Goal: Task Accomplishment & Management: Manage account settings

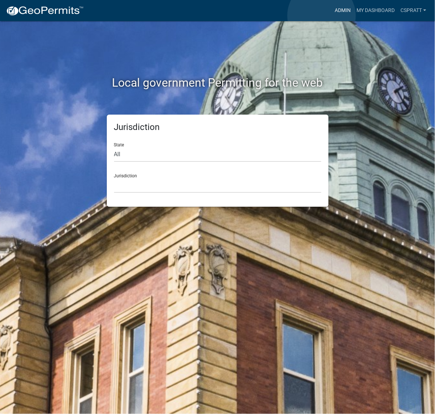
click at [332, 16] on link "Admin" at bounding box center [343, 11] width 22 height 14
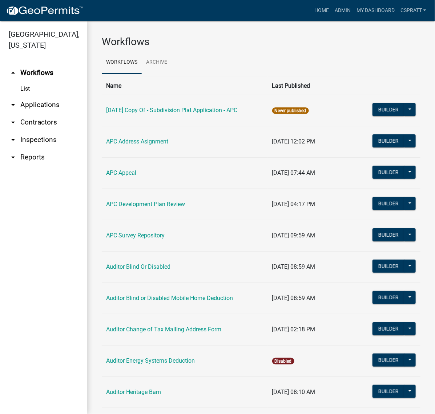
click at [45, 113] on link "arrow_drop_down Applications" at bounding box center [43, 104] width 87 height 17
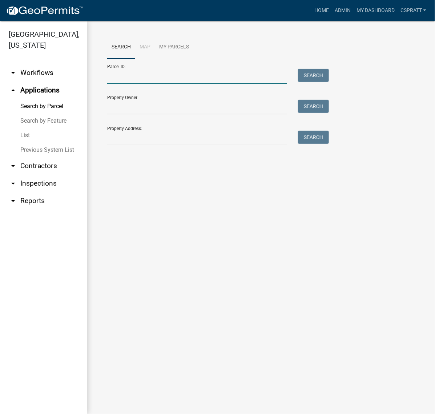
click at [124, 84] on input "Parcel ID:" at bounding box center [197, 76] width 180 height 15
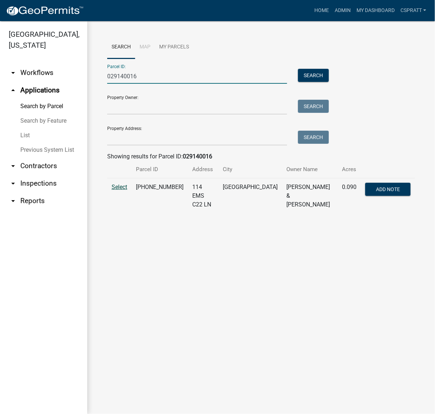
type input "029140016"
click at [127, 190] on span "Select" at bounding box center [120, 186] width 16 height 7
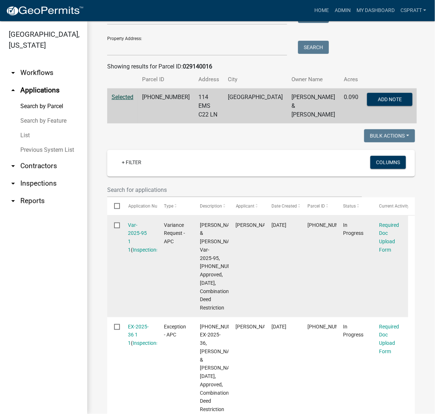
scroll to position [91, 0]
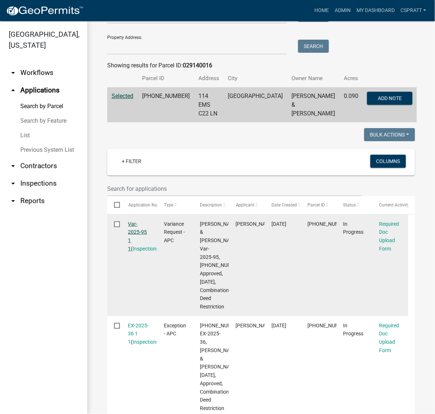
click at [137, 251] on link "Var-2025-95 1 1" at bounding box center [137, 236] width 19 height 31
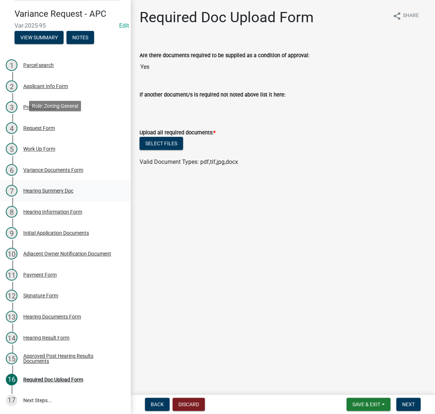
scroll to position [174, 0]
click at [59, 353] on div "Approved Post Hearing Results Documents" at bounding box center [71, 358] width 96 height 10
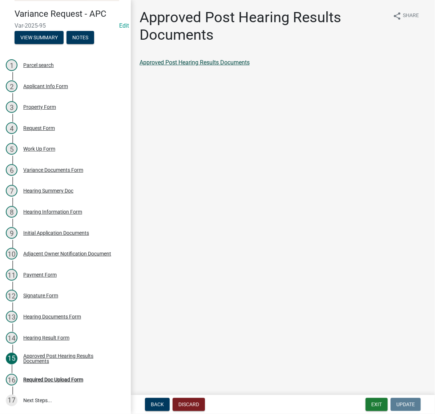
click at [235, 66] on link "Approved Post Hearing Results Documents" at bounding box center [195, 62] width 110 height 7
click at [83, 377] on div "Required Doc Upload Form" at bounding box center [53, 379] width 60 height 5
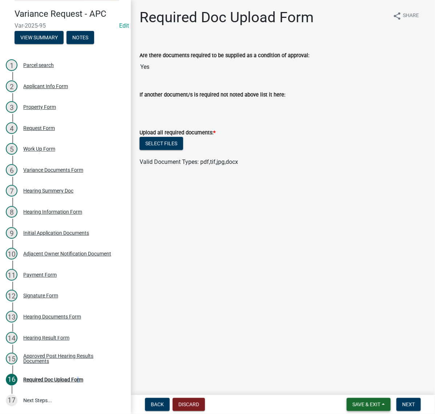
click at [361, 404] on span "Save & Exit" at bounding box center [367, 404] width 28 height 6
click at [333, 377] on button "Save & Exit" at bounding box center [362, 381] width 58 height 17
